Goal: Task Accomplishment & Management: Complete application form

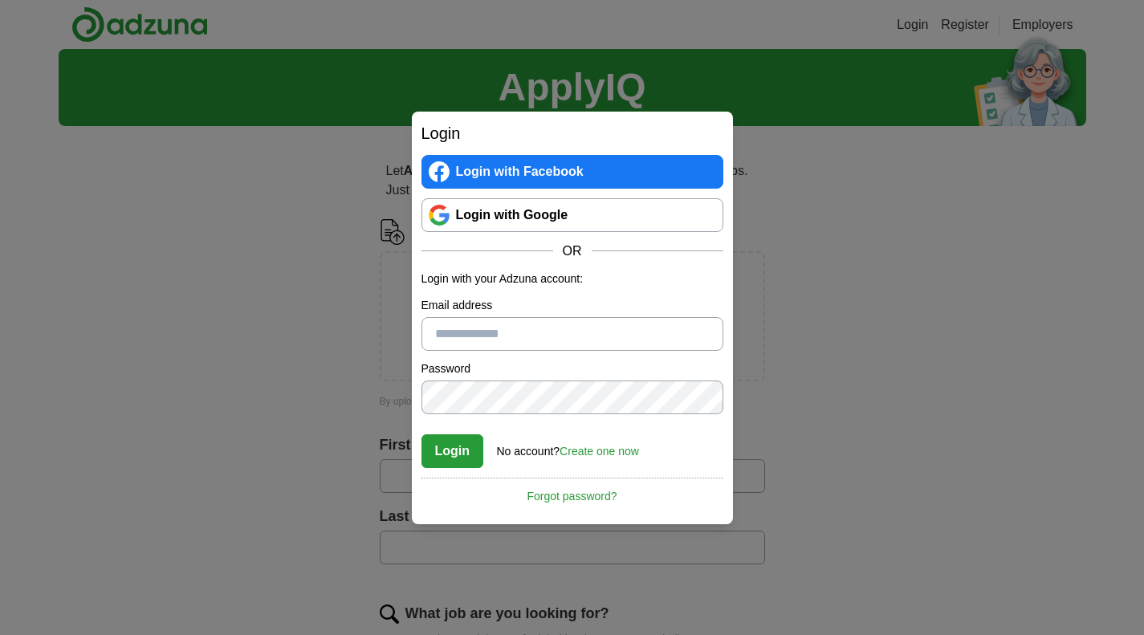
click at [440, 336] on input "Email address" at bounding box center [573, 334] width 302 height 34
type input "**********"
click at [590, 452] on link "Create one now" at bounding box center [600, 451] width 80 height 13
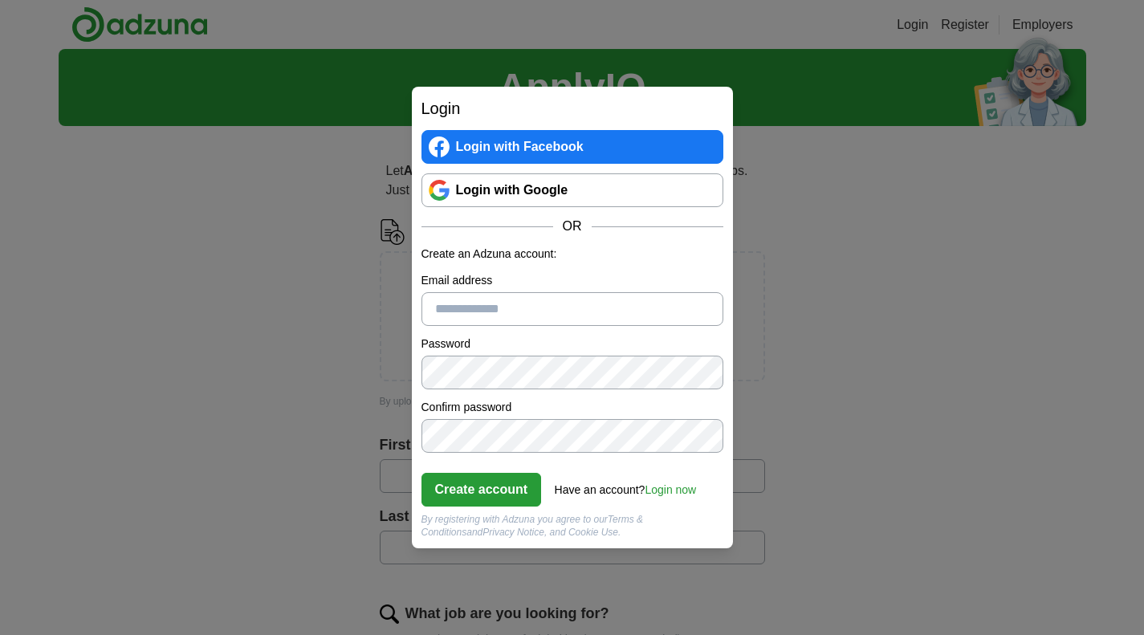
click at [475, 311] on input "Email address" at bounding box center [573, 309] width 302 height 34
type input "**********"
click at [469, 483] on button "Create account" at bounding box center [482, 490] width 120 height 34
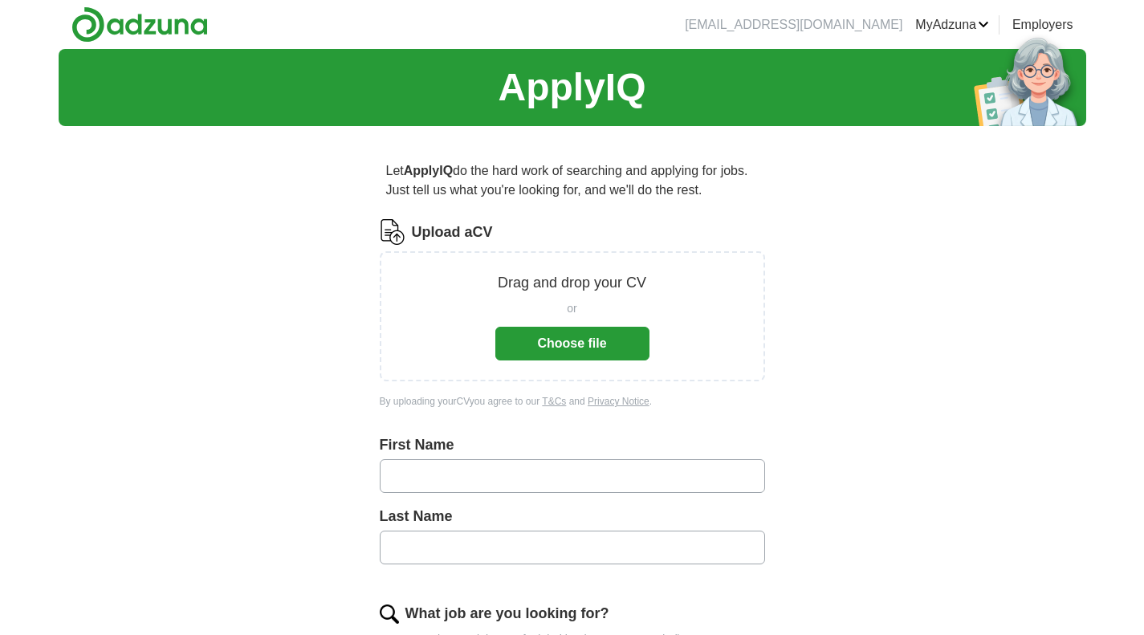
click at [551, 333] on button "Choose file" at bounding box center [572, 344] width 154 height 34
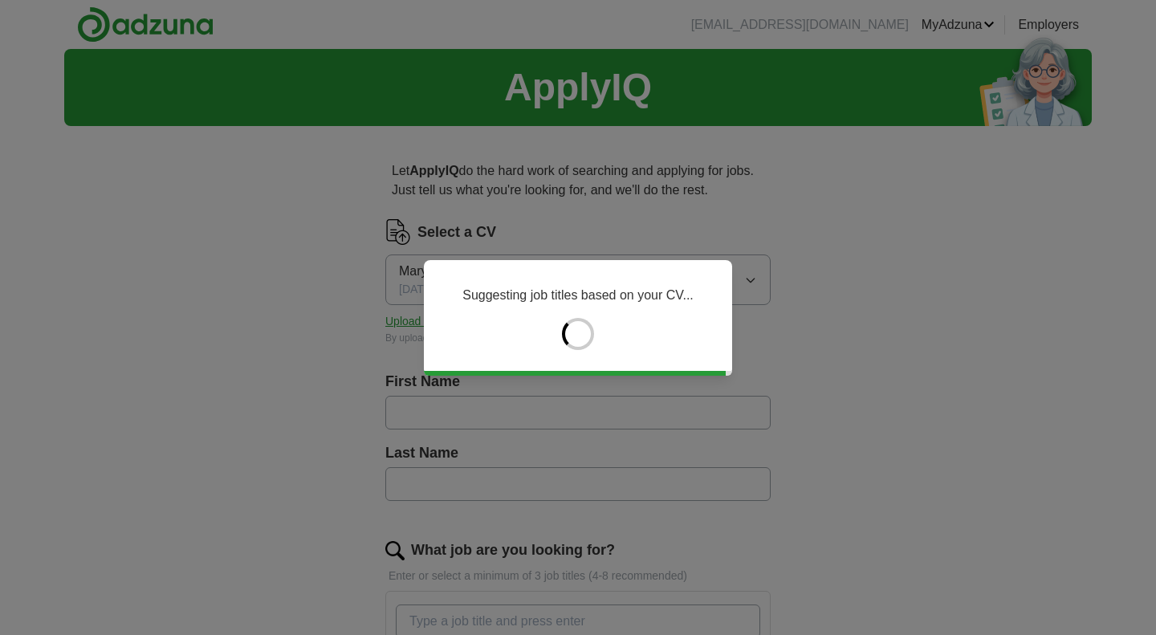
type input "******"
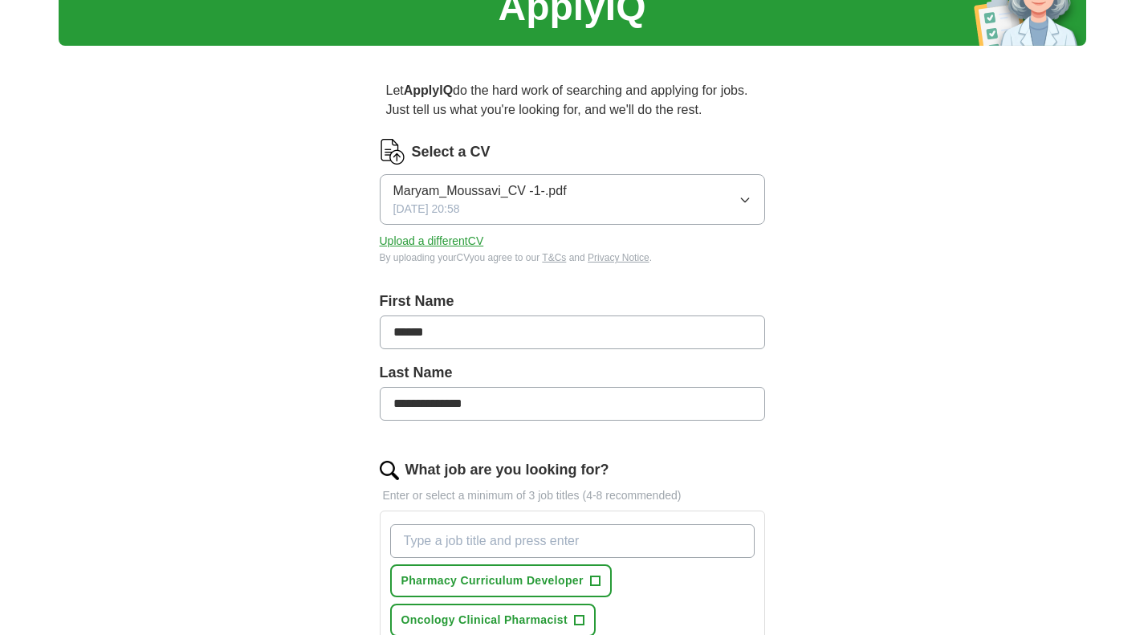
scroll to position [88, 0]
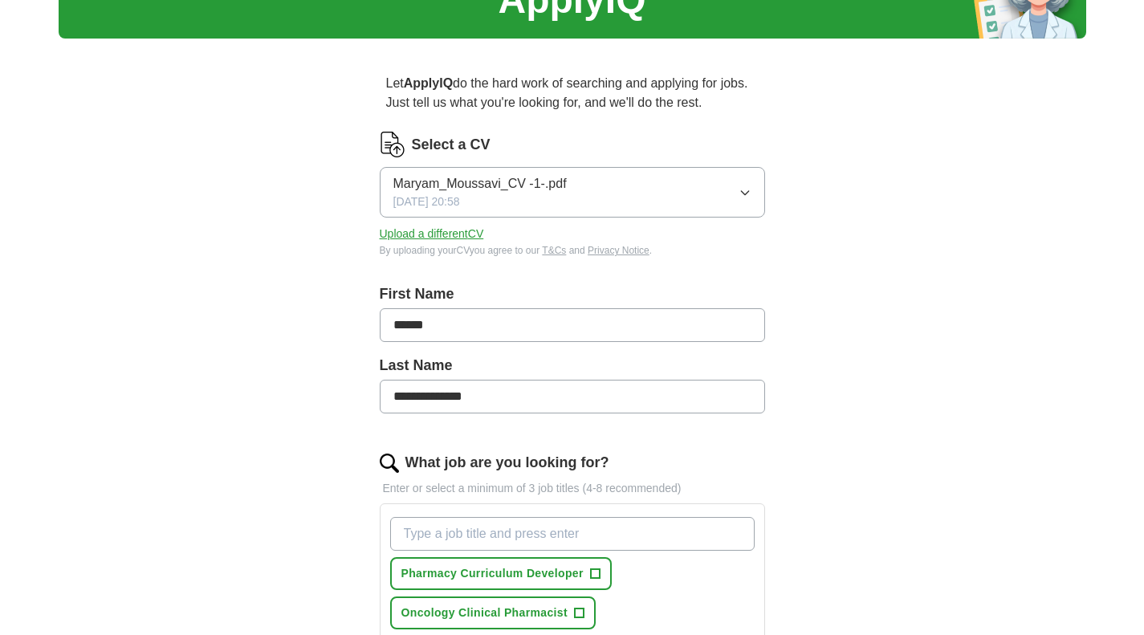
click at [389, 394] on input "**********" at bounding box center [572, 397] width 385 height 34
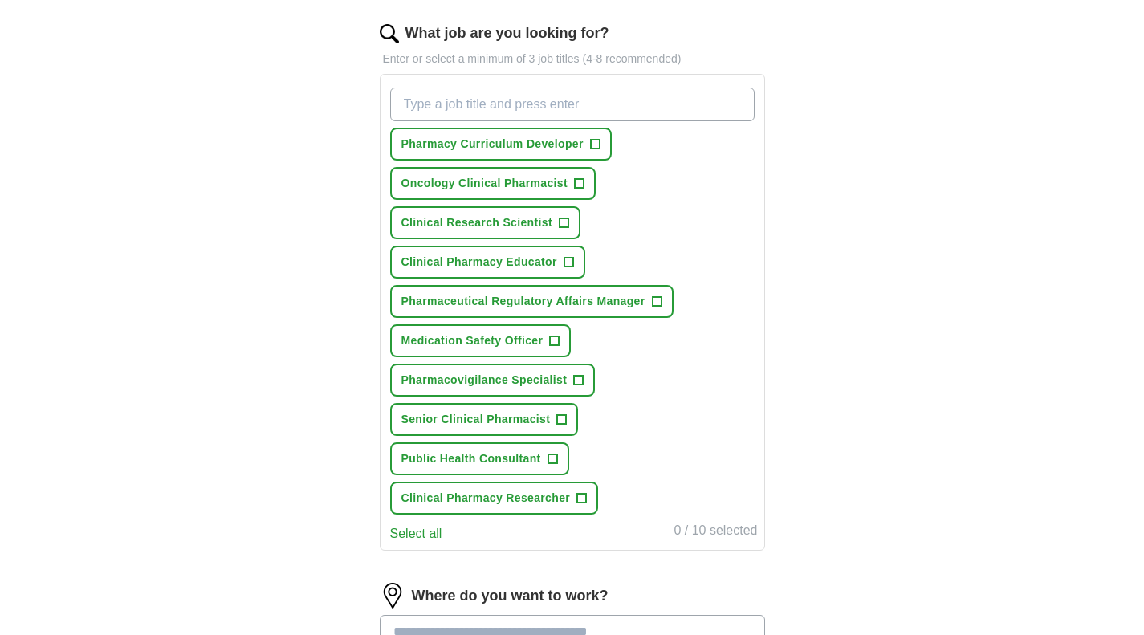
scroll to position [520, 0]
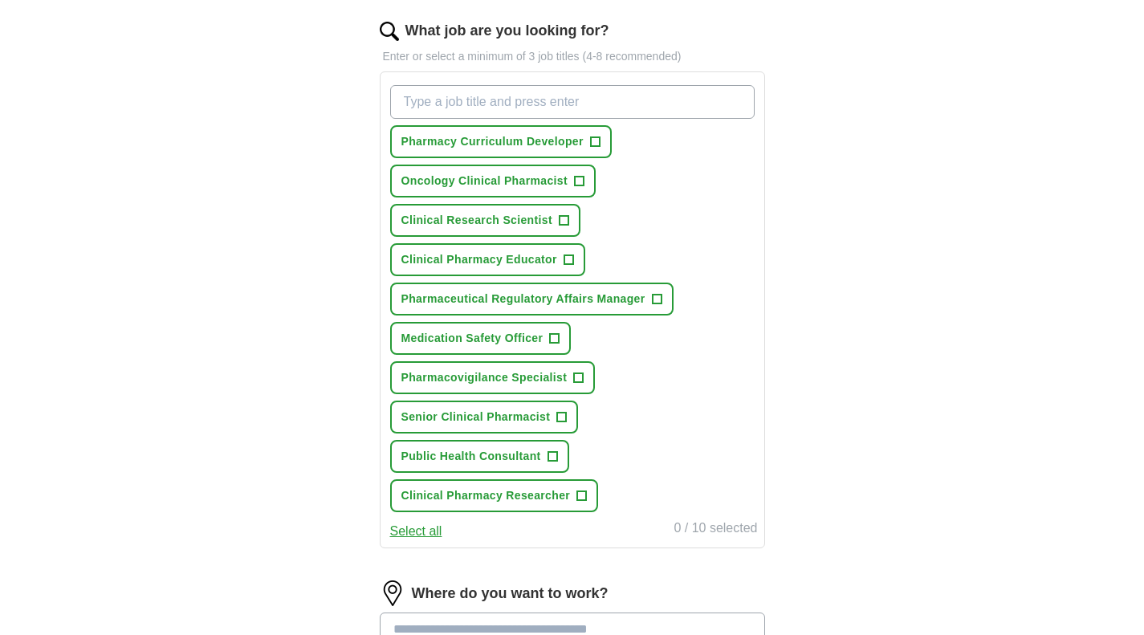
type input "**********"
click at [655, 293] on span "+" at bounding box center [657, 299] width 10 height 13
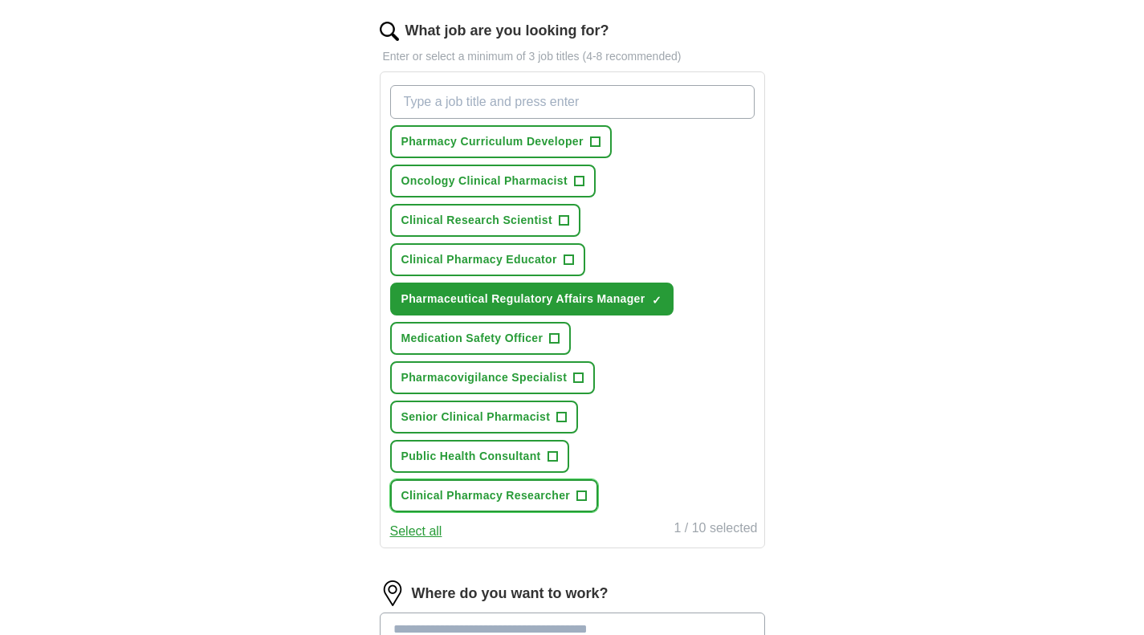
click at [581, 493] on span "+" at bounding box center [582, 496] width 10 height 13
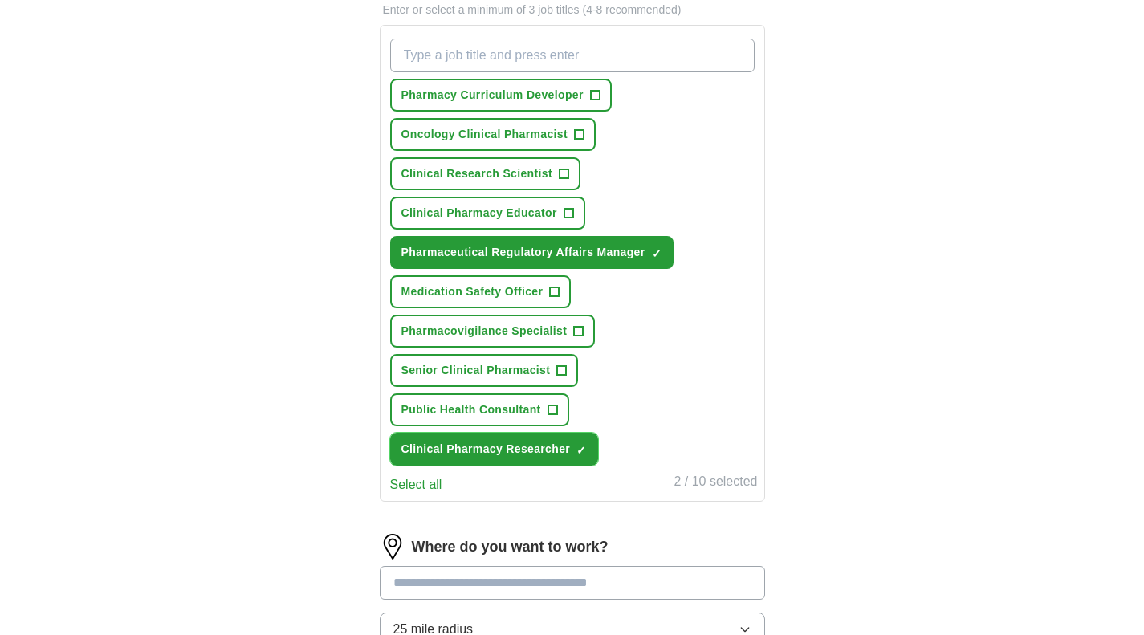
scroll to position [569, 0]
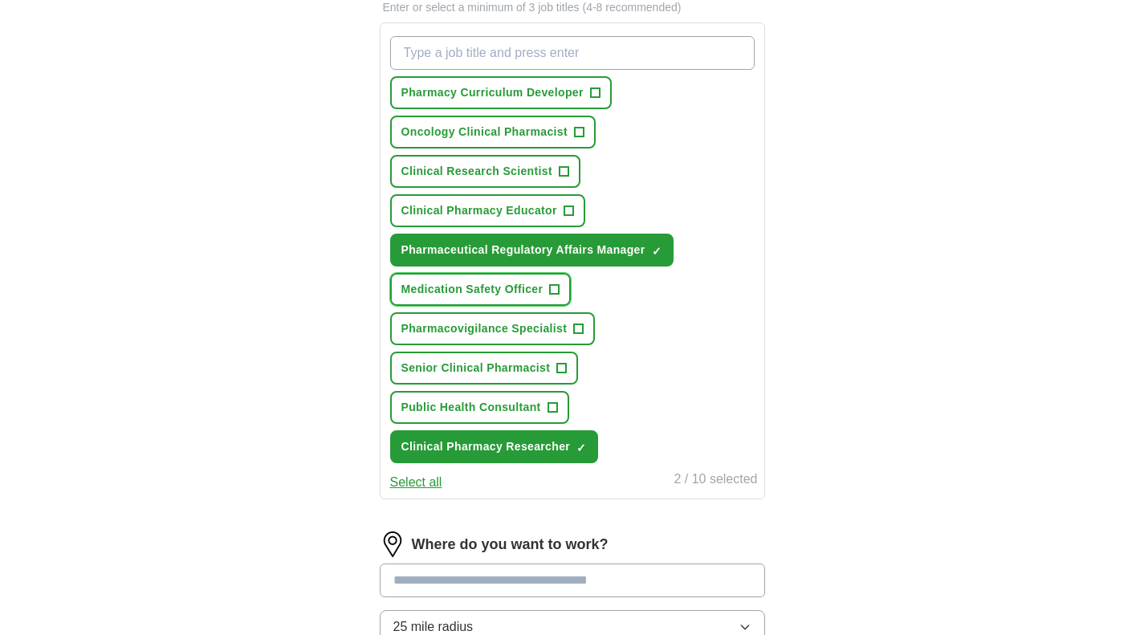
click at [556, 291] on span "+" at bounding box center [555, 289] width 10 height 13
click at [576, 334] on span "+" at bounding box center [579, 329] width 10 height 13
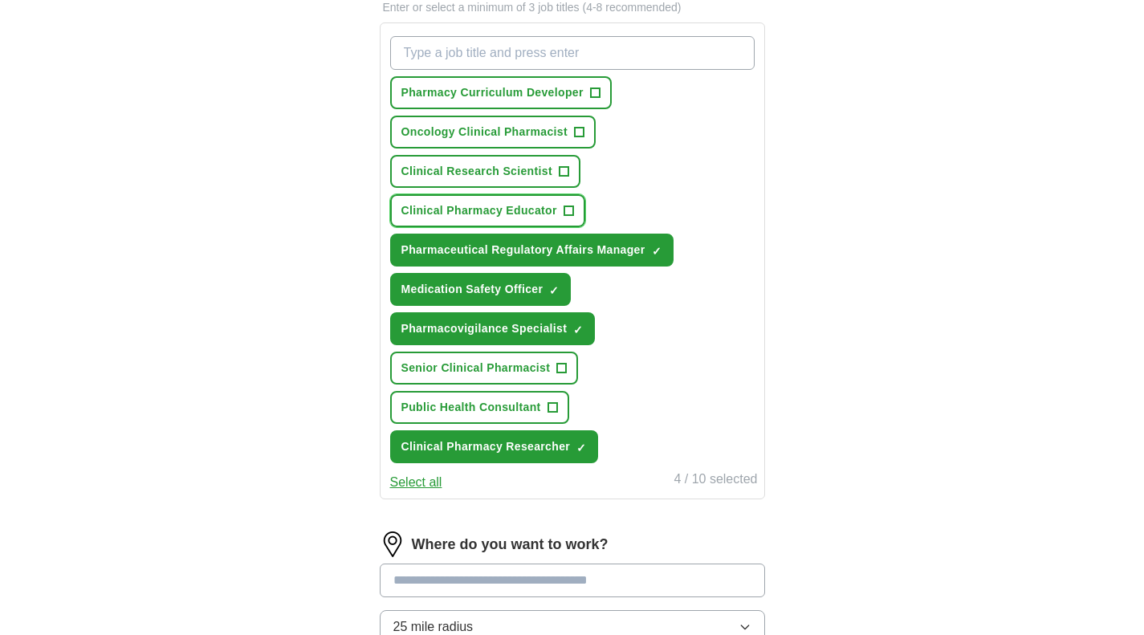
click at [569, 212] on span "+" at bounding box center [569, 211] width 10 height 13
click at [596, 96] on span "+" at bounding box center [595, 93] width 10 height 13
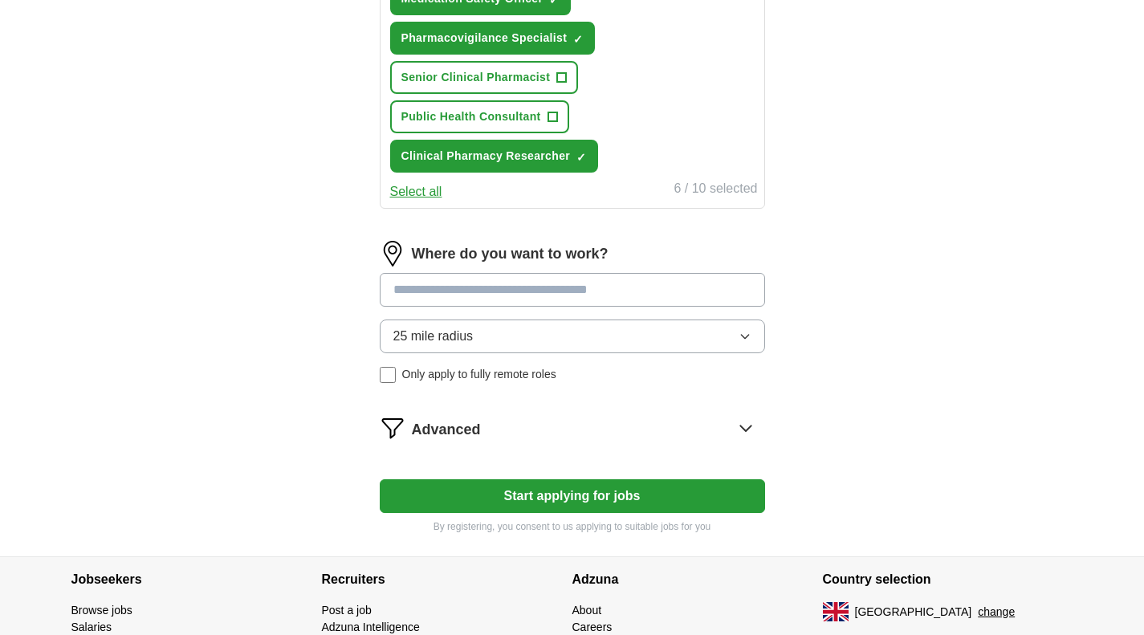
scroll to position [861, 0]
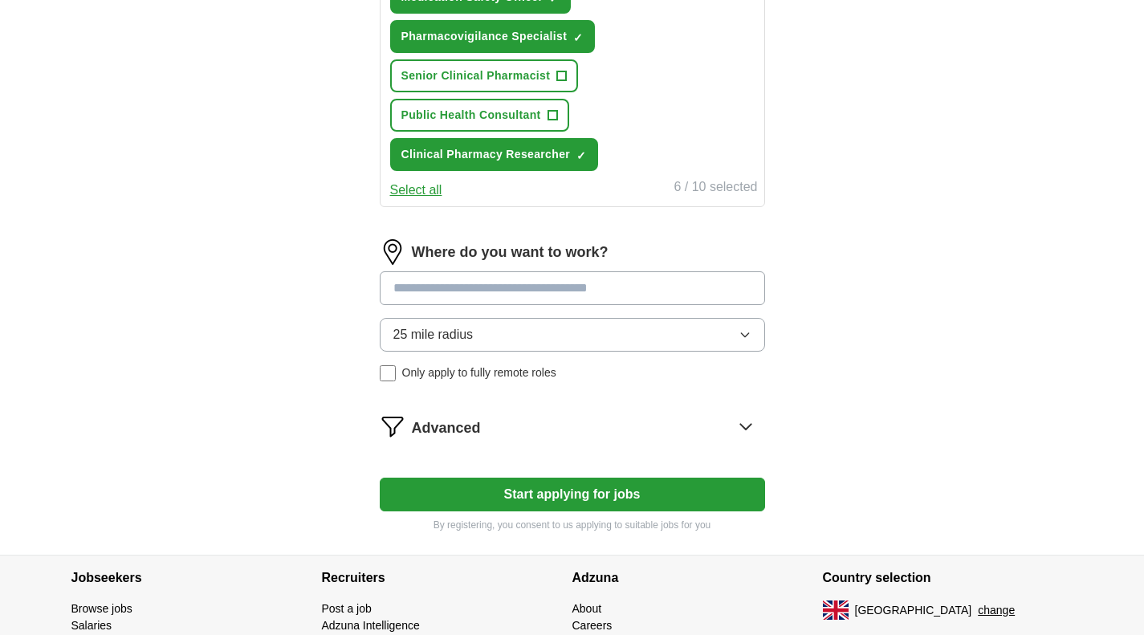
click at [716, 336] on button "25 mile radius" at bounding box center [572, 335] width 385 height 34
click at [601, 494] on button "Start applying for jobs" at bounding box center [572, 495] width 385 height 34
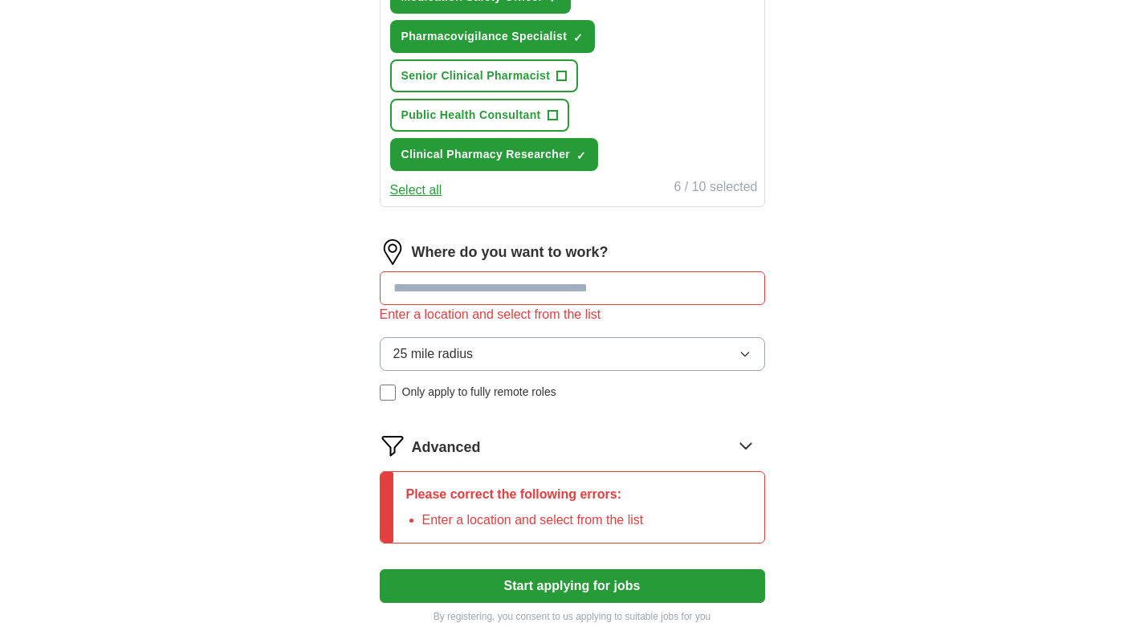
click at [480, 292] on input at bounding box center [572, 288] width 385 height 34
type input "*"
click at [532, 578] on button "Start applying for jobs" at bounding box center [572, 586] width 385 height 34
click at [751, 444] on icon at bounding box center [745, 446] width 10 height 6
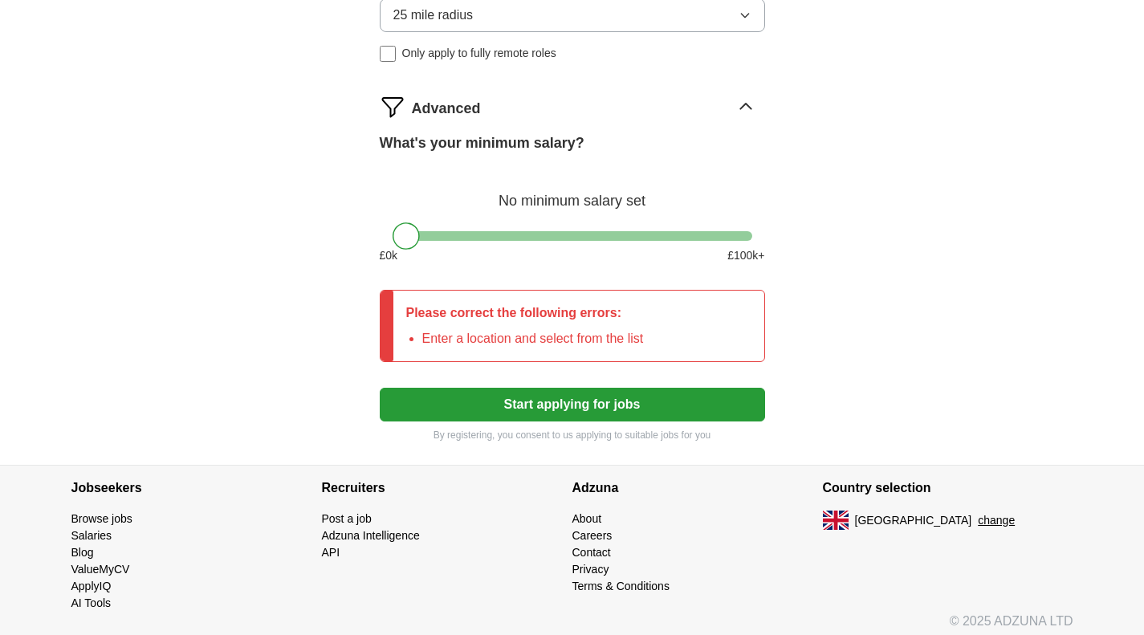
scroll to position [1209, 0]
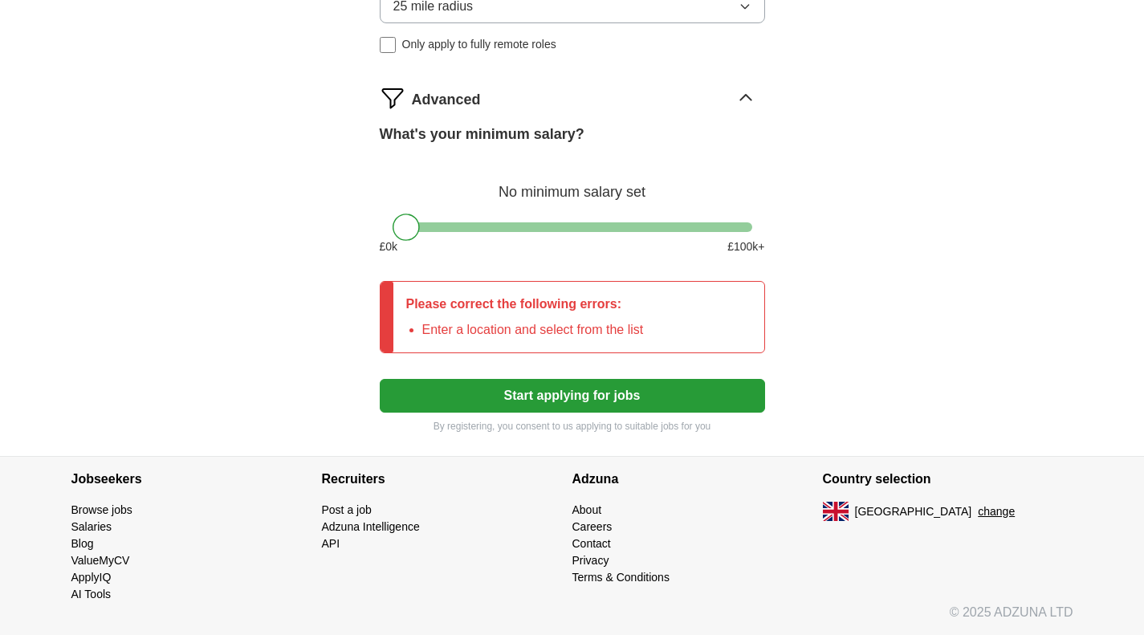
click at [642, 317] on div "Please correct the following errors: Enter a location and select from the list" at bounding box center [524, 317] width 263 height 71
click at [472, 324] on li "Enter a location and select from the list" at bounding box center [533, 329] width 222 height 19
click at [416, 329] on div "Please correct the following errors: Enter a location and select from the list" at bounding box center [524, 317] width 263 height 71
click at [472, 324] on li "Enter a location and select from the list" at bounding box center [533, 329] width 222 height 19
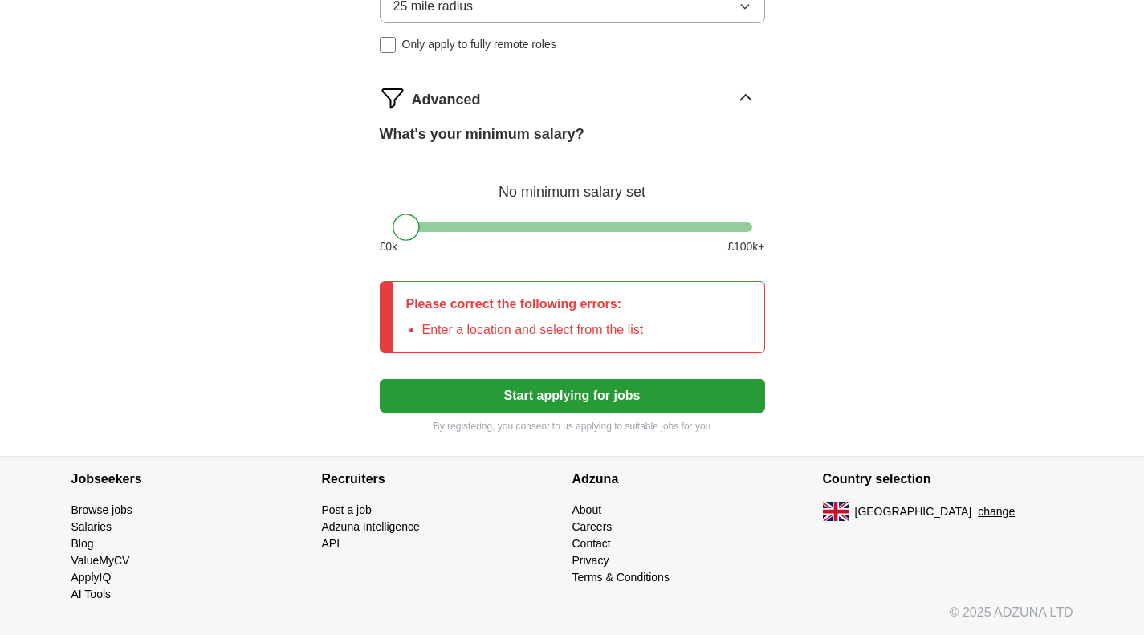
click at [623, 320] on div "Please correct the following errors: Enter a location and select from the list" at bounding box center [524, 317] width 263 height 71
click at [466, 308] on p "Please correct the following errors:" at bounding box center [525, 304] width 238 height 19
click at [504, 394] on button "Start applying for jobs" at bounding box center [572, 396] width 385 height 34
click at [540, 332] on li "Enter a location and select from the list" at bounding box center [533, 329] width 222 height 19
click at [544, 332] on li "Enter a location and select from the list" at bounding box center [533, 329] width 222 height 19
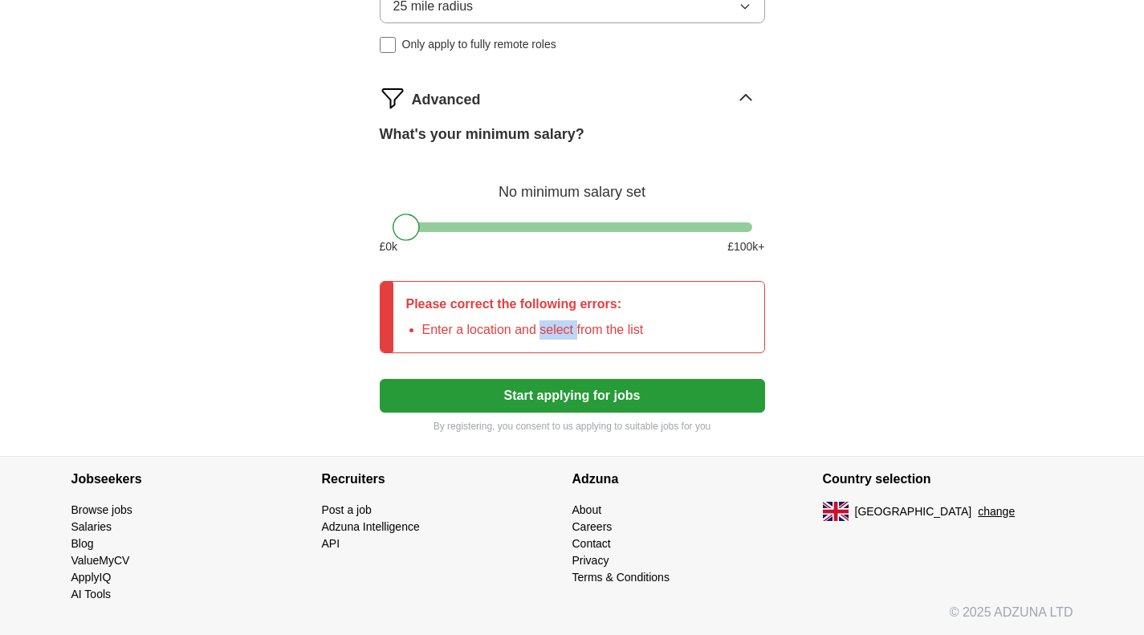
click at [544, 332] on li "Enter a location and select from the list" at bounding box center [533, 329] width 222 height 19
click at [621, 332] on li "Enter a location and select from the list" at bounding box center [533, 329] width 222 height 19
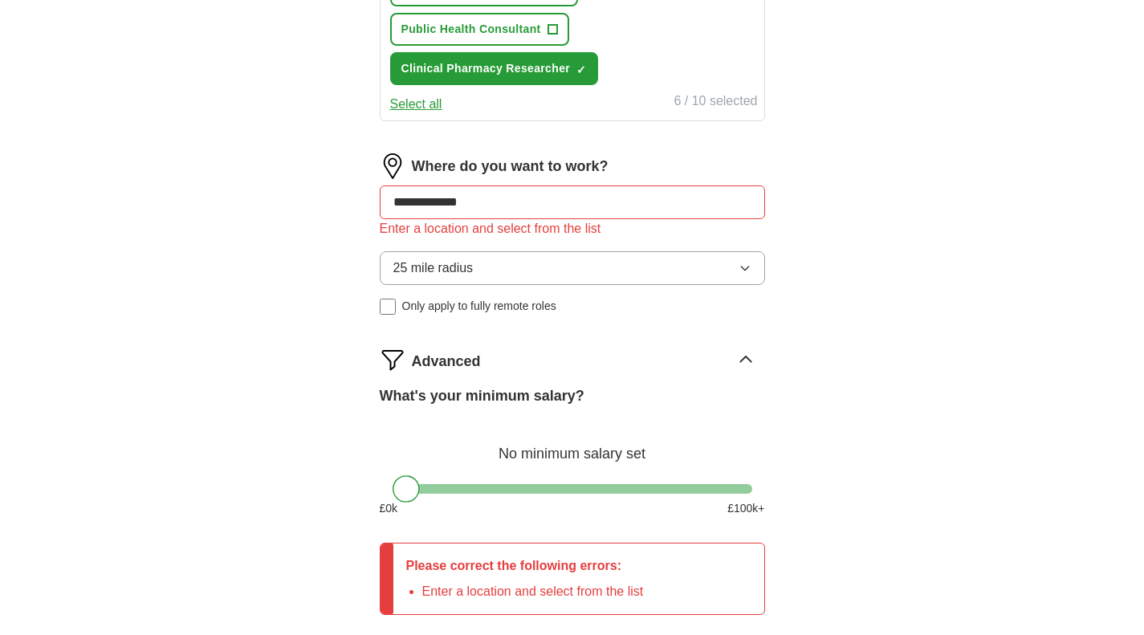
scroll to position [948, 0]
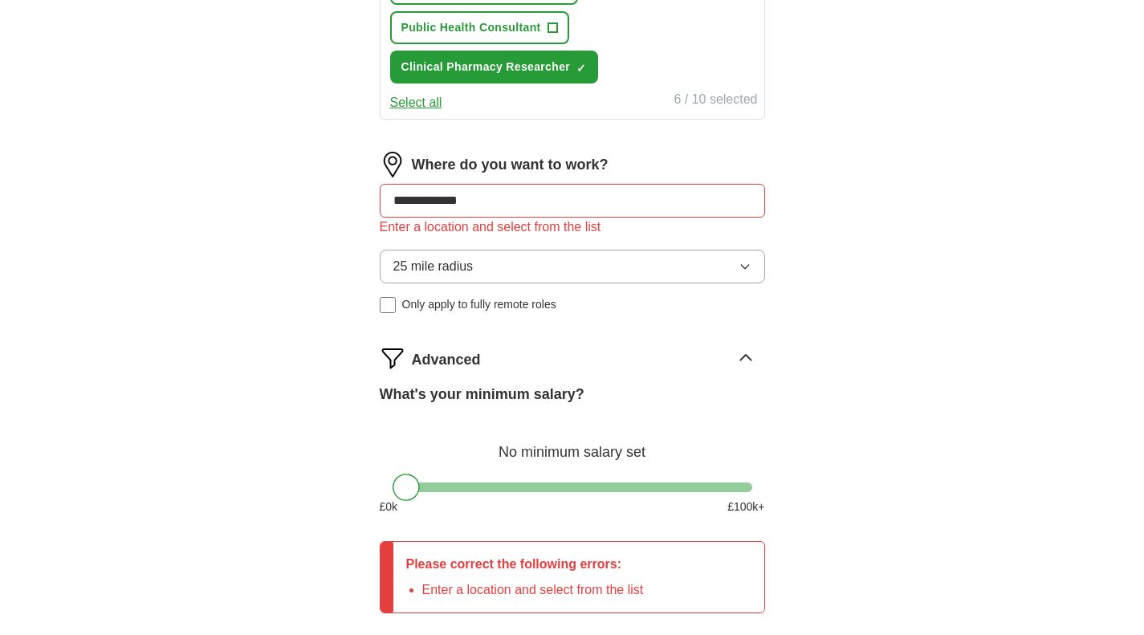
drag, startPoint x: 441, startPoint y: 199, endPoint x: 379, endPoint y: 186, distance: 63.2
click at [380, 186] on input "**********" at bounding box center [572, 201] width 385 height 34
type input "******"
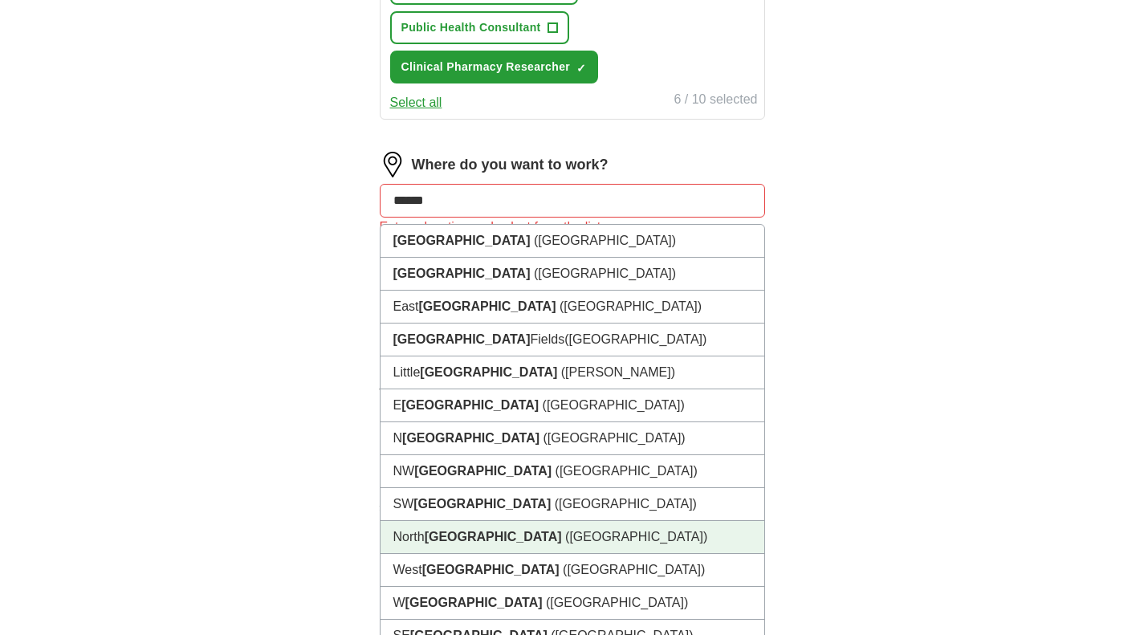
click at [422, 523] on li "North London (London)" at bounding box center [573, 537] width 384 height 33
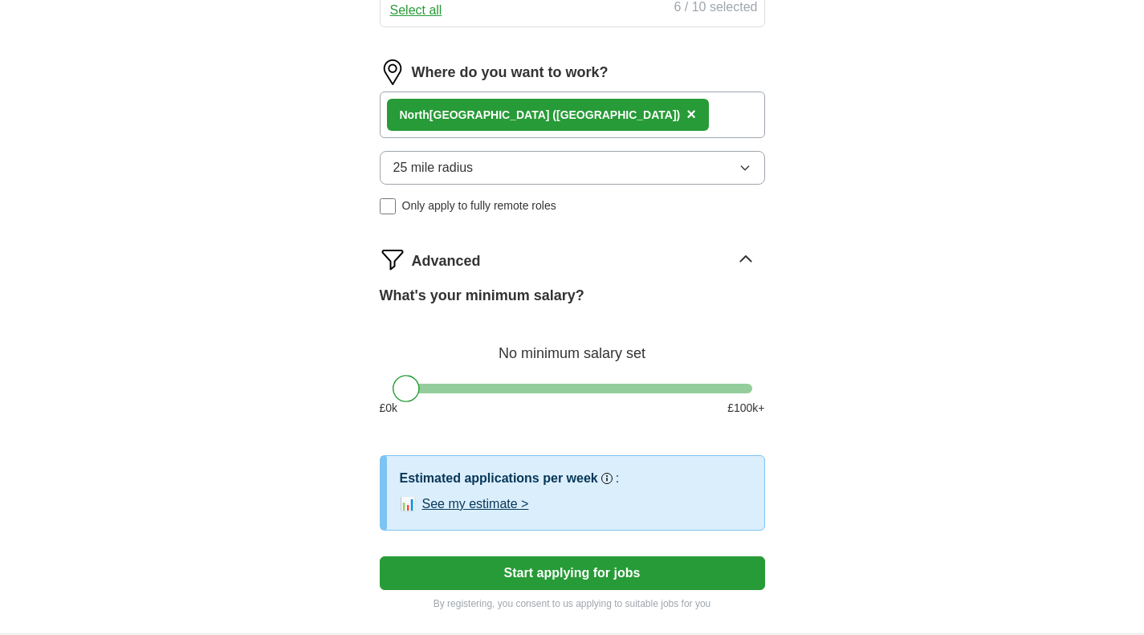
scroll to position [1218, 0]
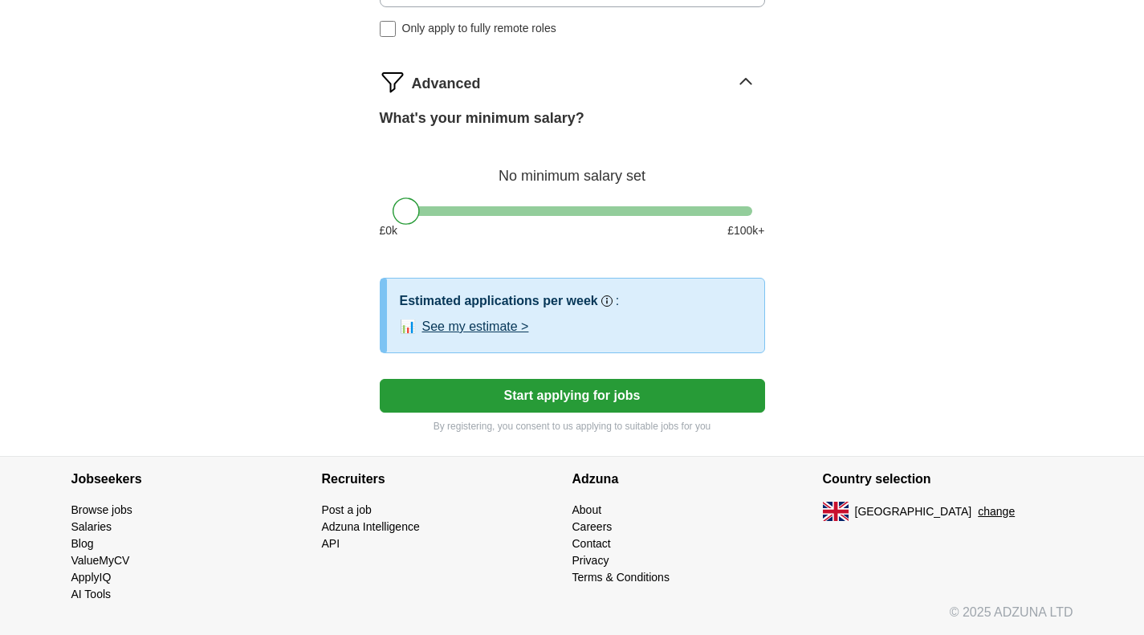
click at [540, 406] on button "Start applying for jobs" at bounding box center [572, 396] width 385 height 34
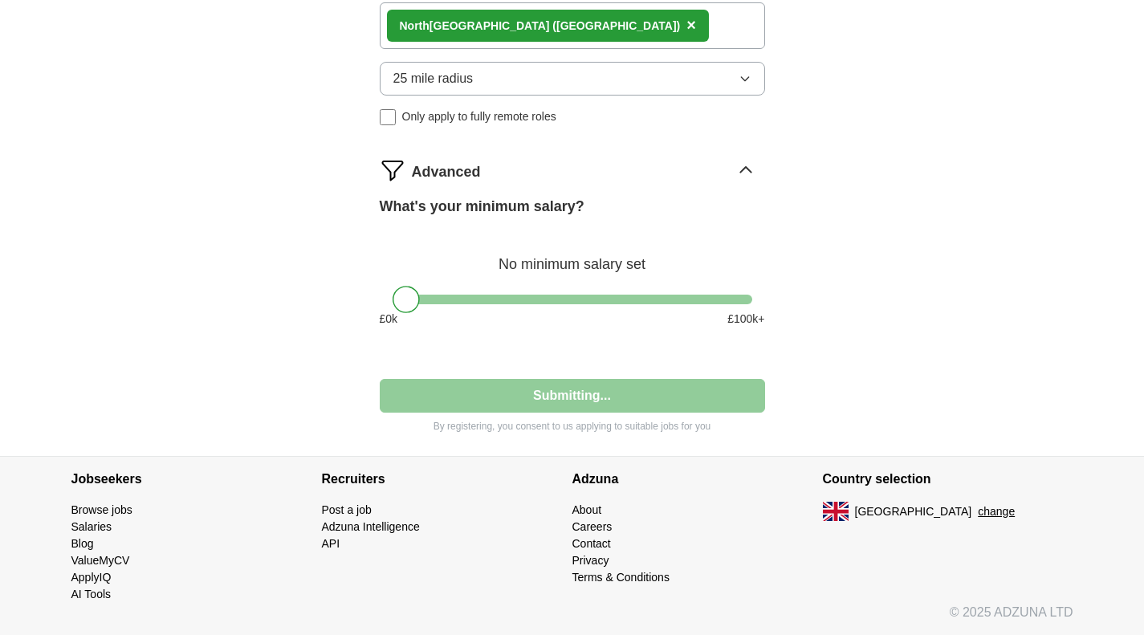
scroll to position [1130, 0]
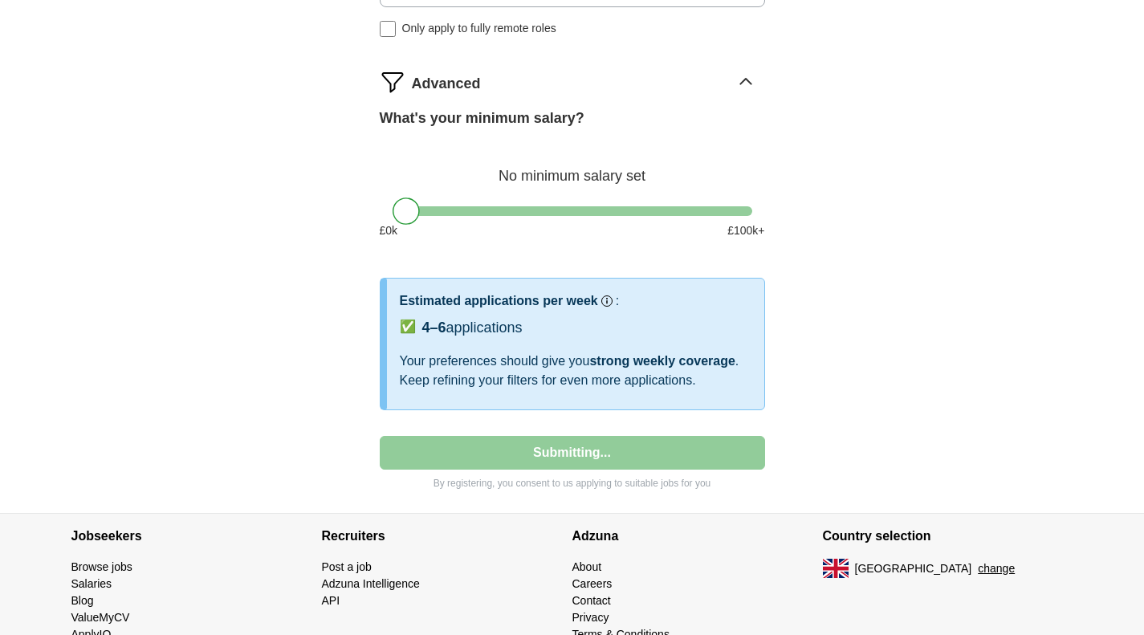
select select "**"
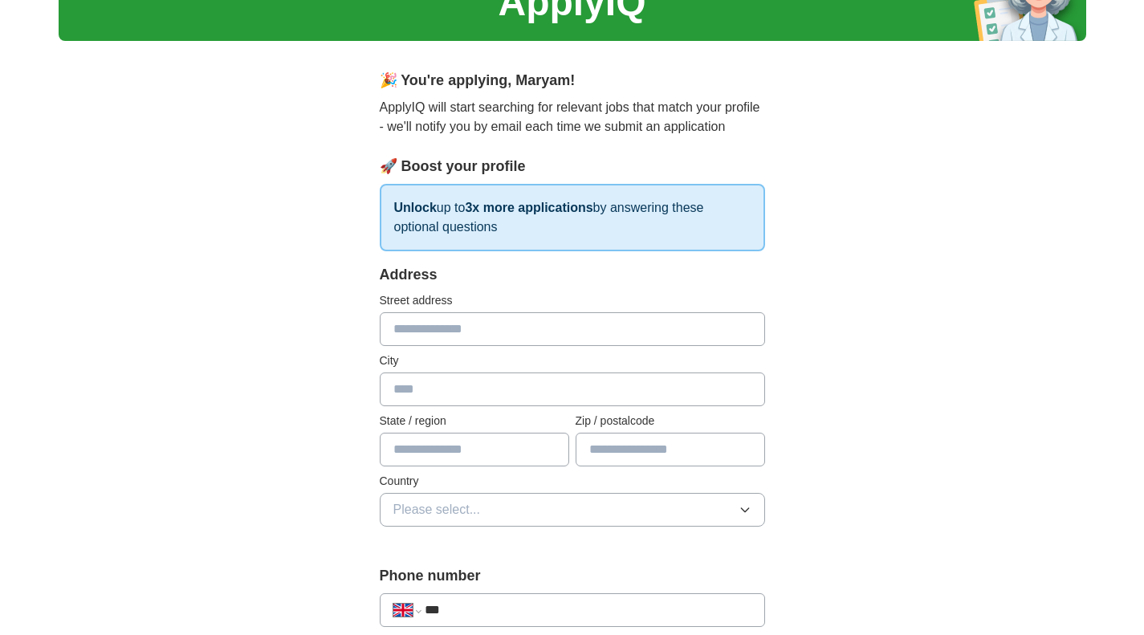
scroll to position [0, 0]
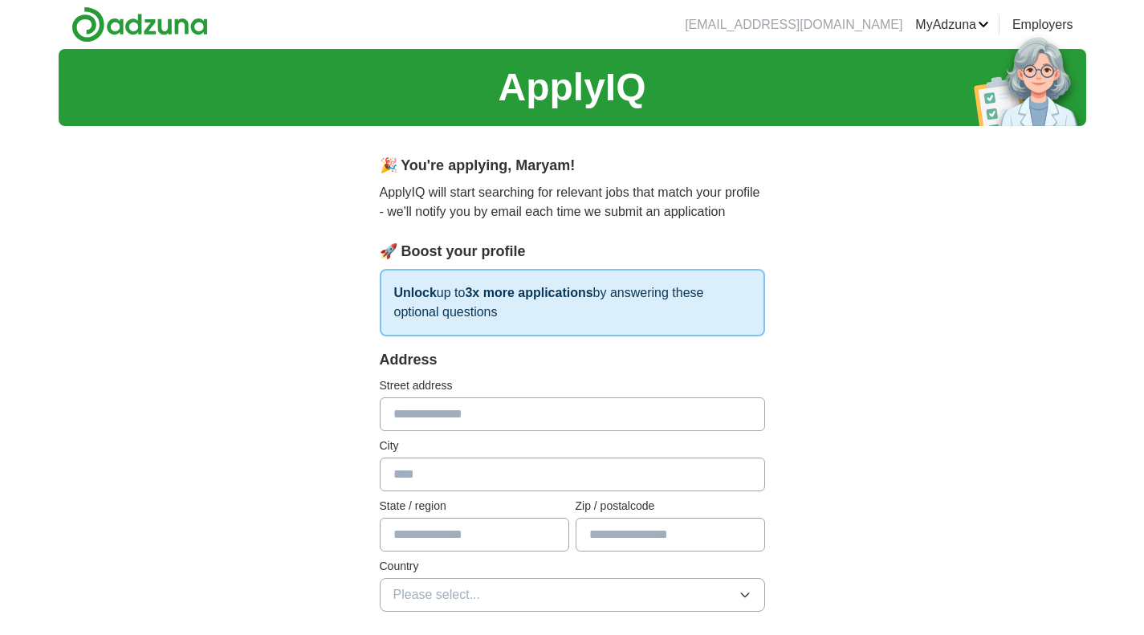
click at [400, 421] on input "text" at bounding box center [572, 415] width 385 height 34
type input "**********"
type input "******"
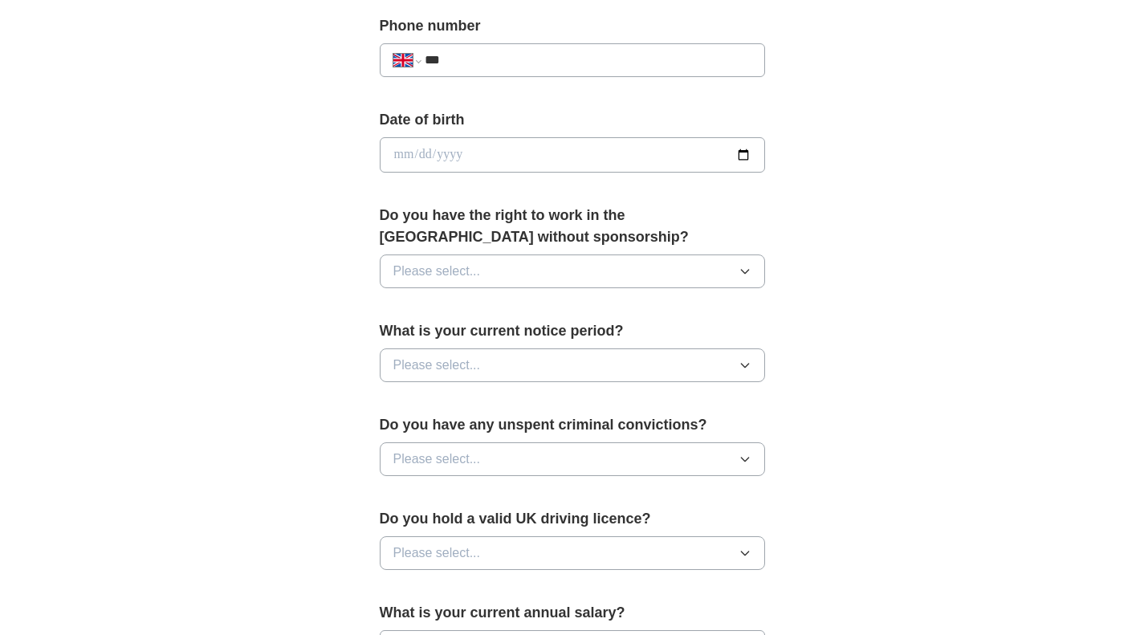
scroll to position [640, 0]
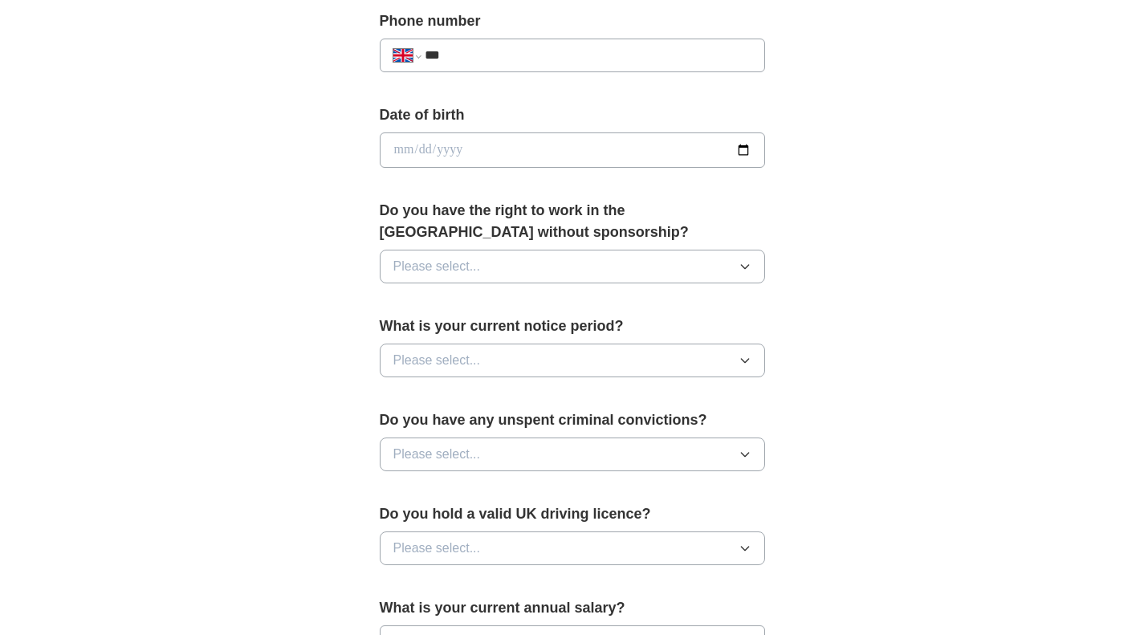
click at [466, 47] on input "***" at bounding box center [588, 55] width 326 height 19
type input "**********"
click at [475, 265] on span "Please select..." at bounding box center [437, 266] width 88 height 19
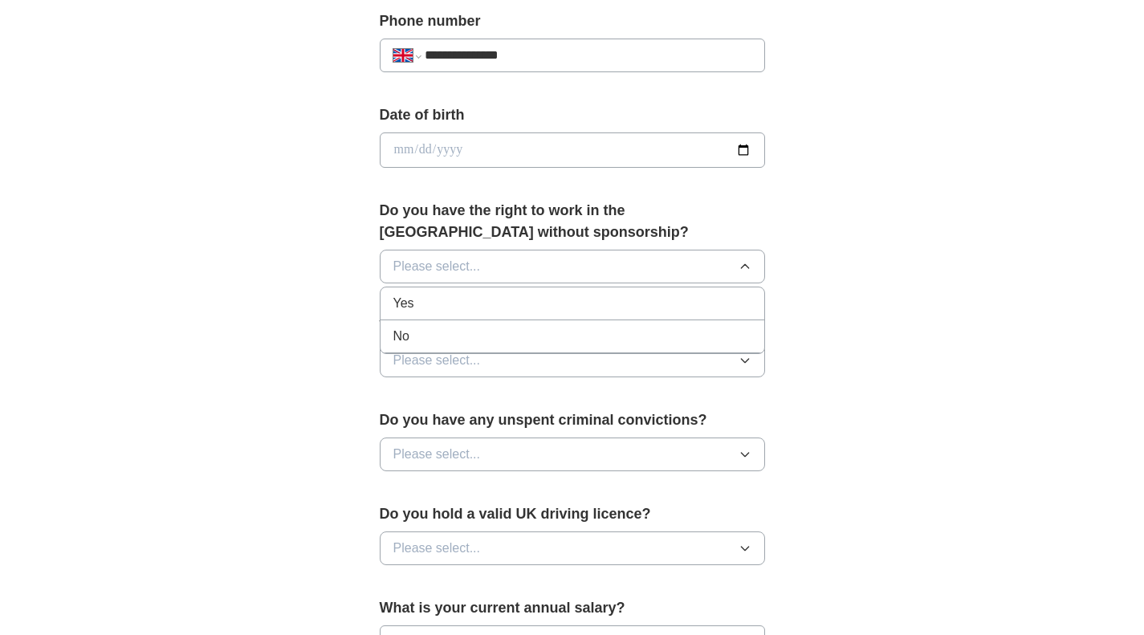
click at [414, 296] on span "Yes" at bounding box center [403, 303] width 21 height 19
click at [446, 349] on button "Please select..." at bounding box center [572, 361] width 385 height 34
click at [481, 269] on button "Yes" at bounding box center [572, 267] width 385 height 34
click at [434, 336] on div "No" at bounding box center [572, 338] width 358 height 19
click at [430, 355] on span "Please select..." at bounding box center [437, 360] width 88 height 19
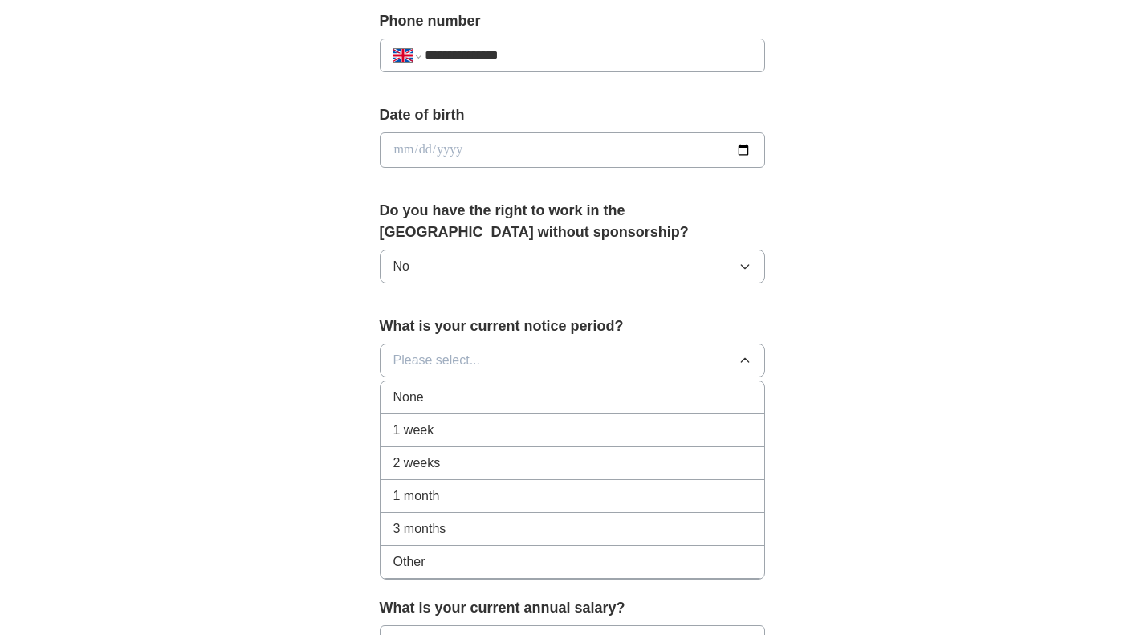
click at [402, 561] on span "Other" at bounding box center [409, 561] width 32 height 19
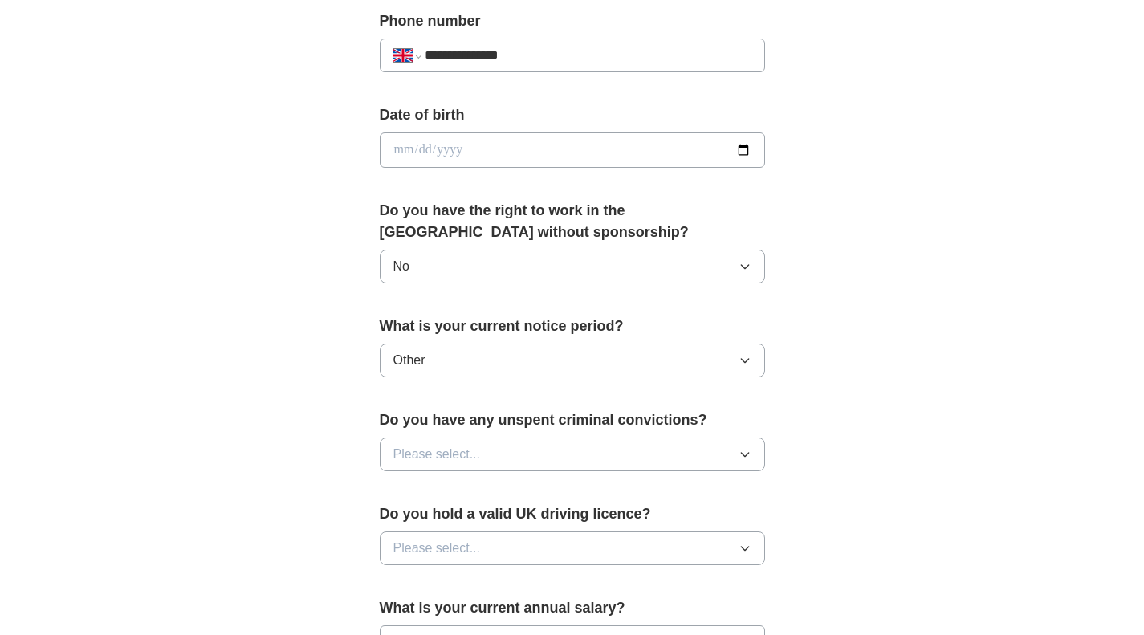
click at [746, 458] on icon "button" at bounding box center [745, 454] width 13 height 13
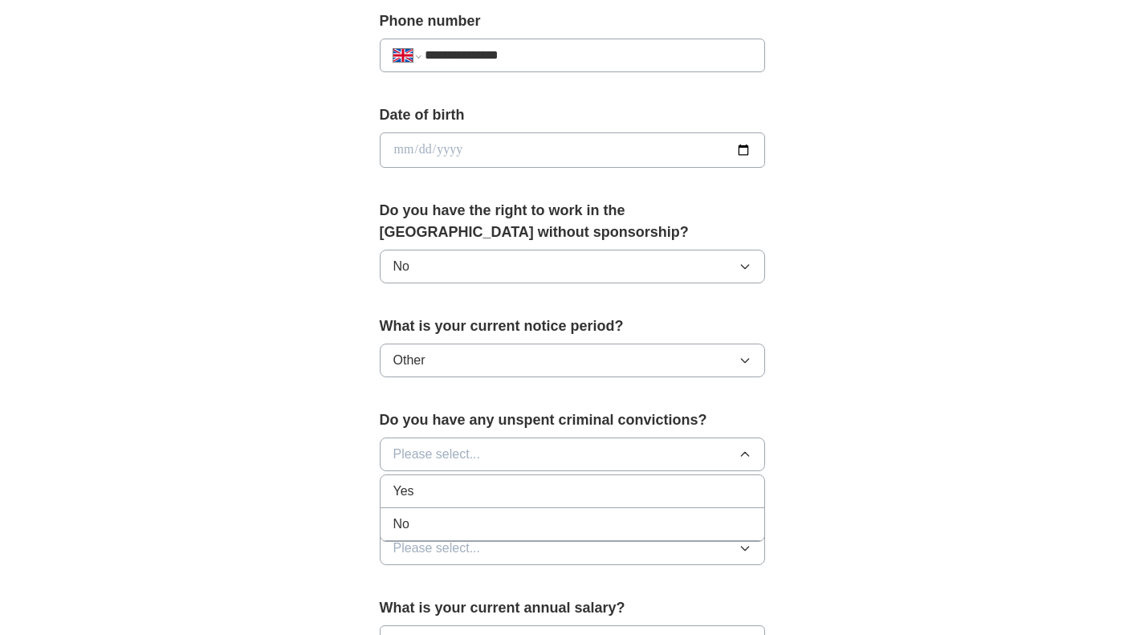
click at [507, 514] on li "No" at bounding box center [573, 524] width 384 height 33
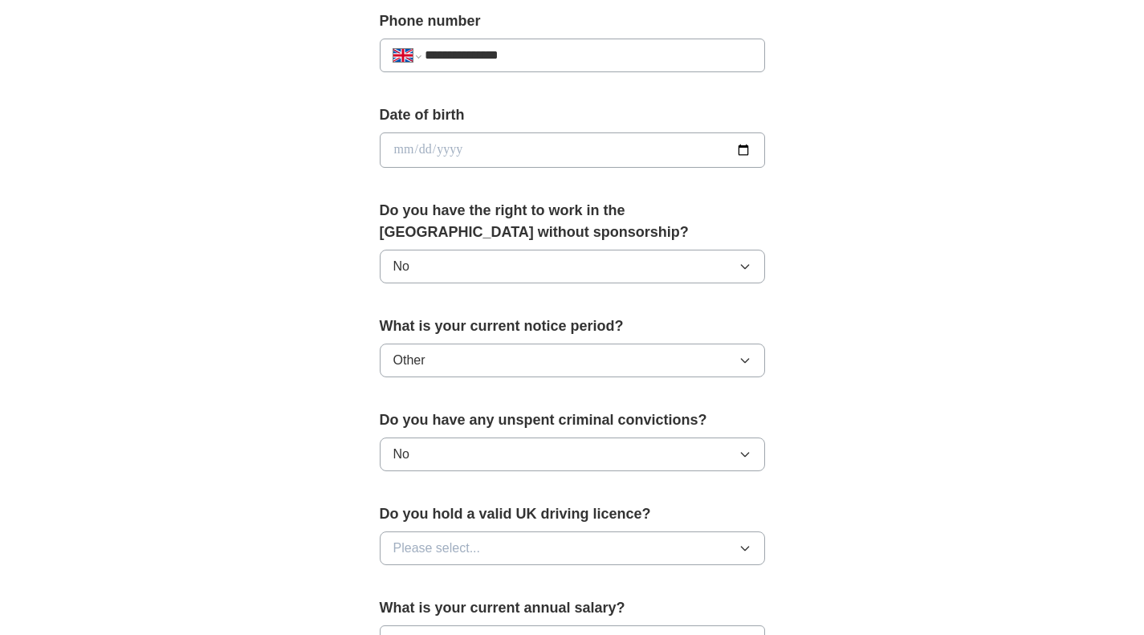
click at [728, 537] on button "Please select..." at bounding box center [572, 549] width 385 height 34
click at [492, 610] on div "No" at bounding box center [572, 618] width 358 height 19
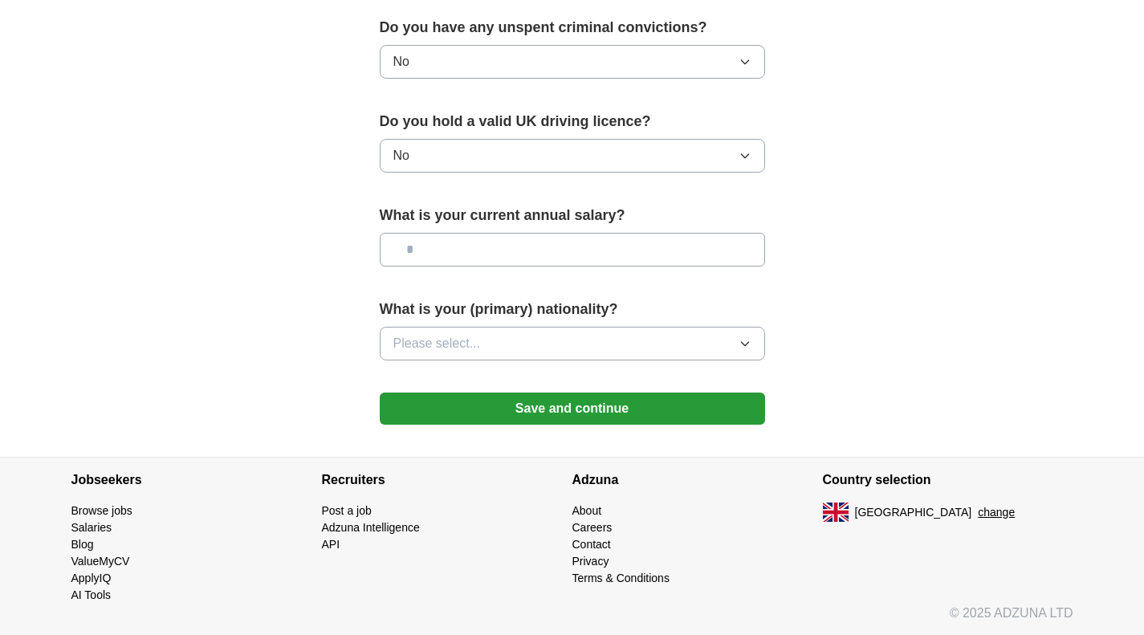
scroll to position [1029, 0]
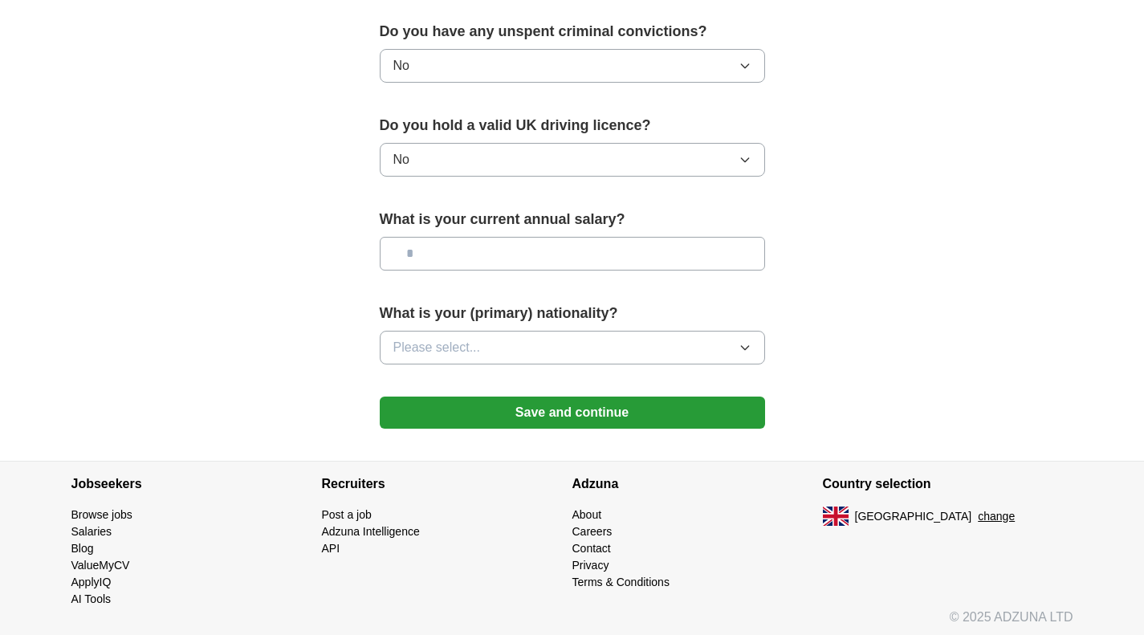
click at [716, 353] on button "Please select..." at bounding box center [572, 348] width 385 height 34
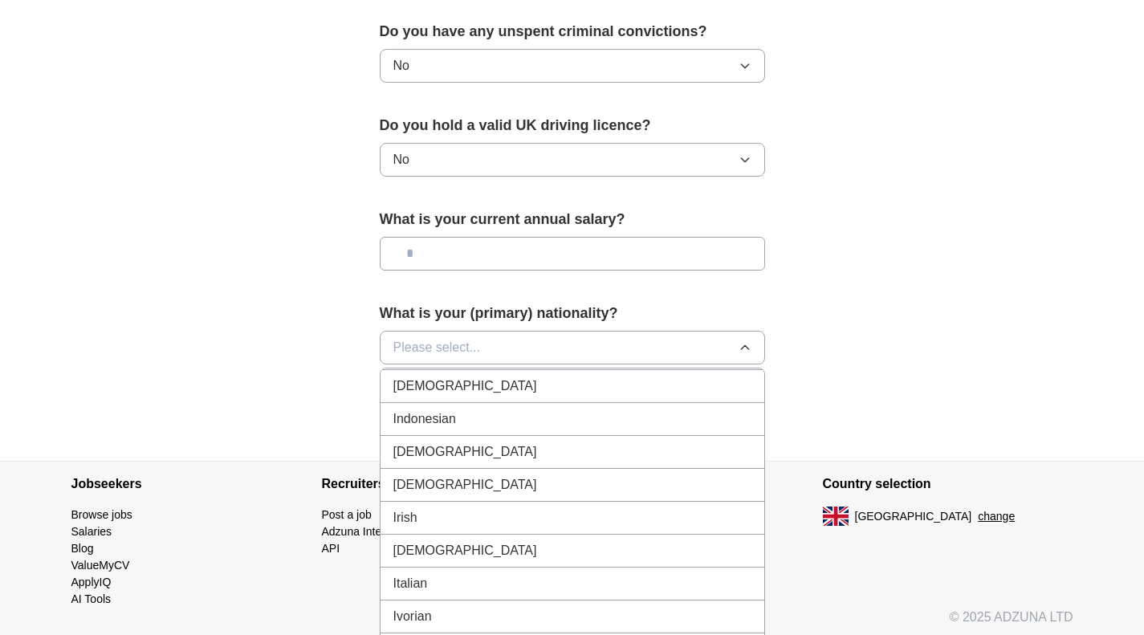
scroll to position [2627, 0]
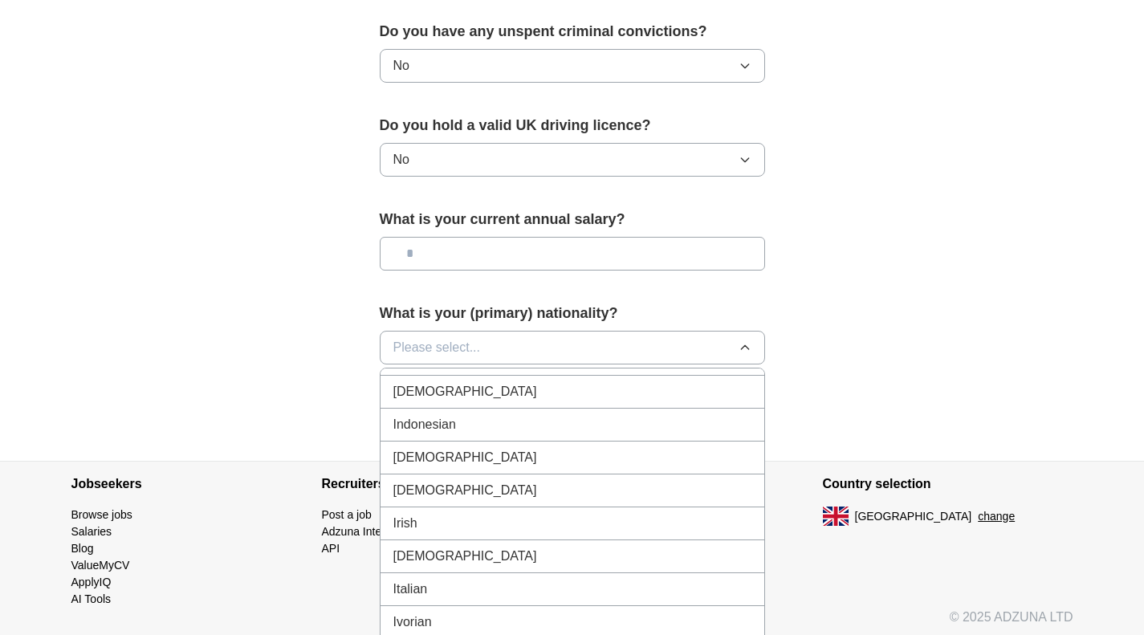
click at [542, 471] on li "Iranian" at bounding box center [573, 458] width 384 height 33
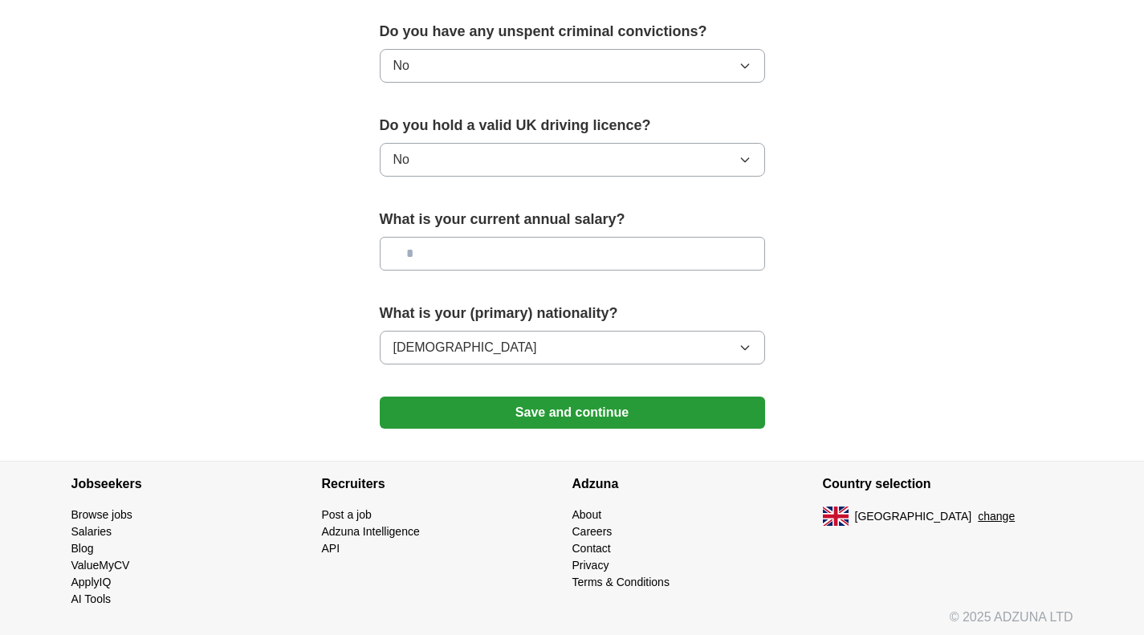
click at [527, 416] on button "Save and continue" at bounding box center [572, 413] width 385 height 32
